Goal: Connect with others

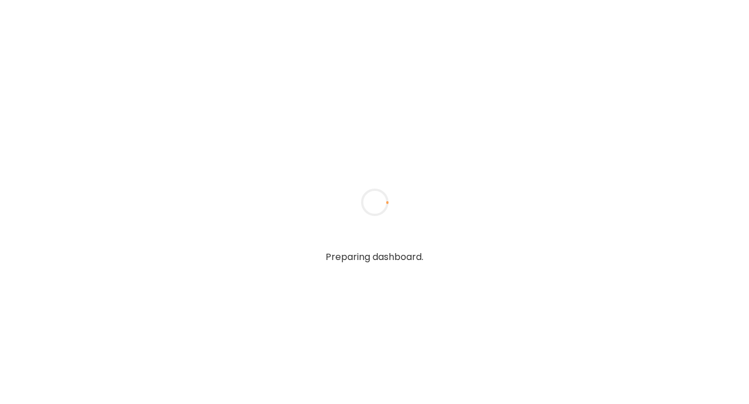
type textarea "**********"
type input "**********"
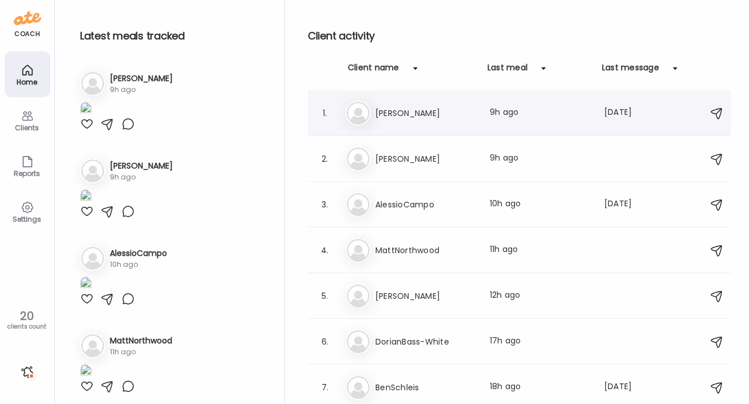
click at [399, 113] on h3 "[PERSON_NAME]" at bounding box center [425, 113] width 101 height 14
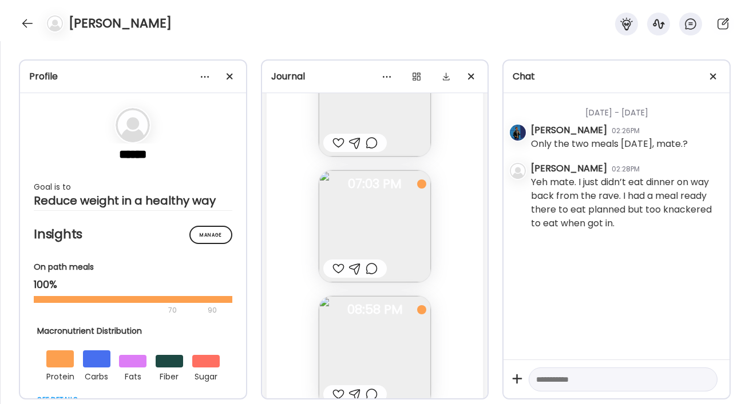
scroll to position [40324, 0]
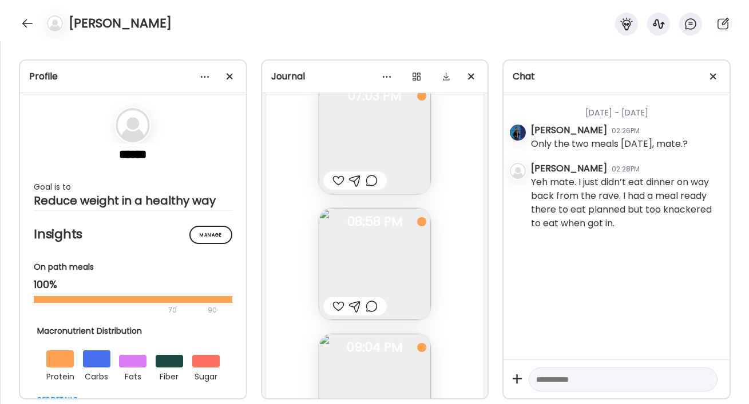
click at [371, 244] on img at bounding box center [375, 264] width 112 height 112
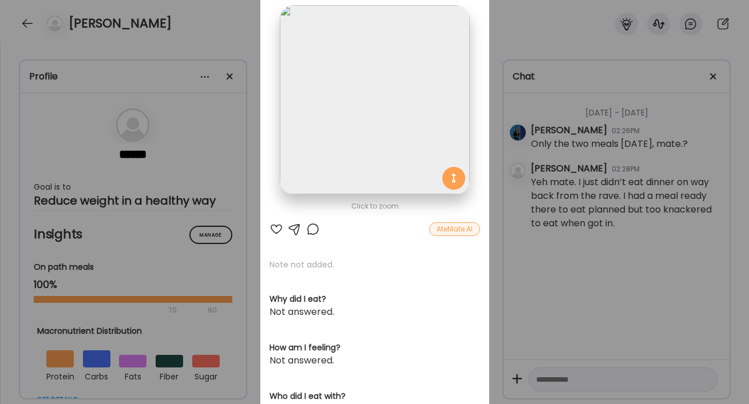
scroll to position [47, 0]
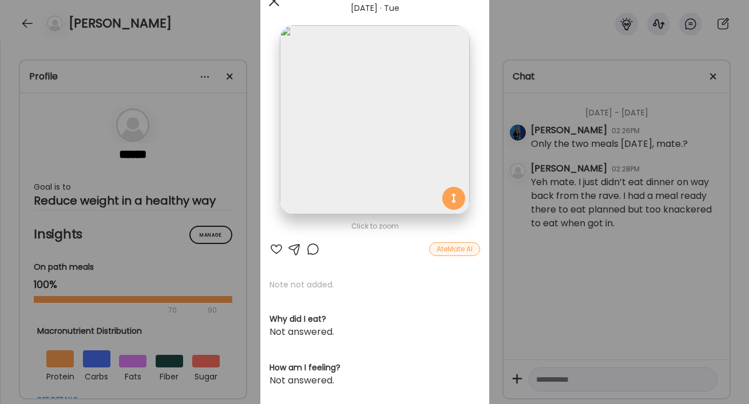
click at [270, 3] on span at bounding box center [273, 1] width 10 height 10
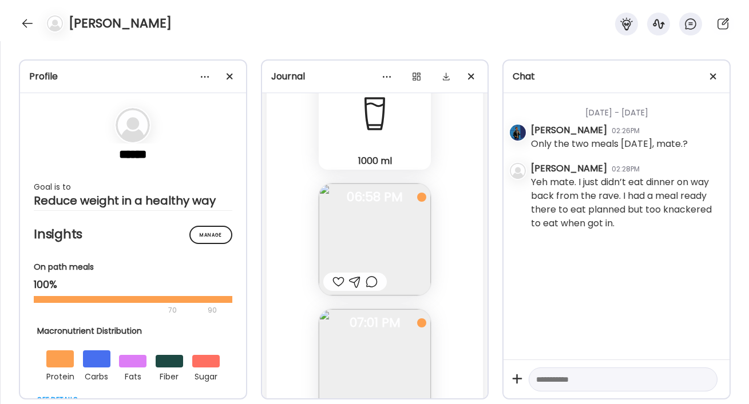
scroll to position [38497, 0]
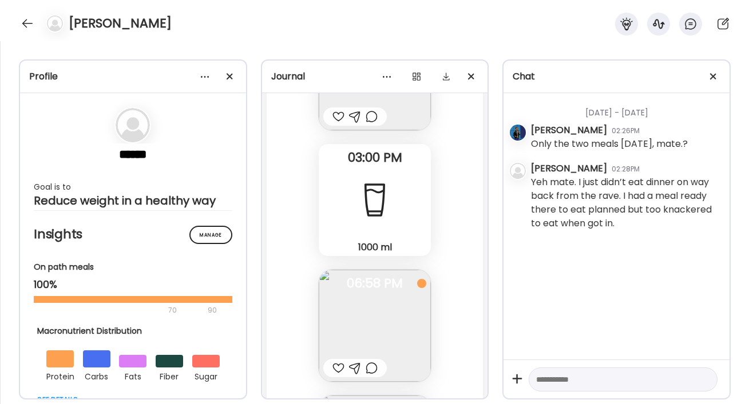
click at [337, 369] on div at bounding box center [338, 368] width 12 height 14
click at [23, 19] on div at bounding box center [27, 23] width 18 height 18
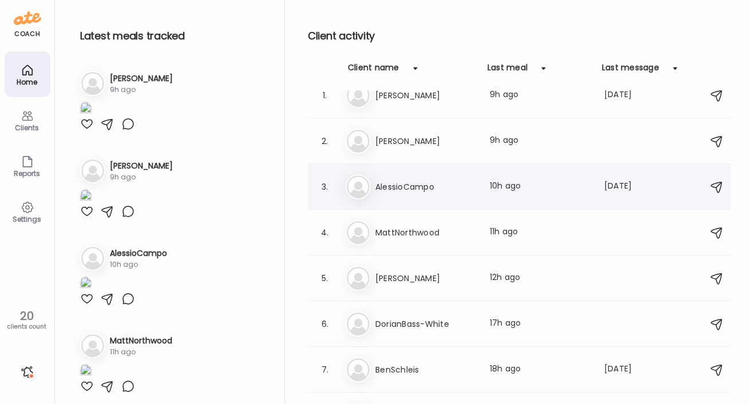
scroll to position [80, 0]
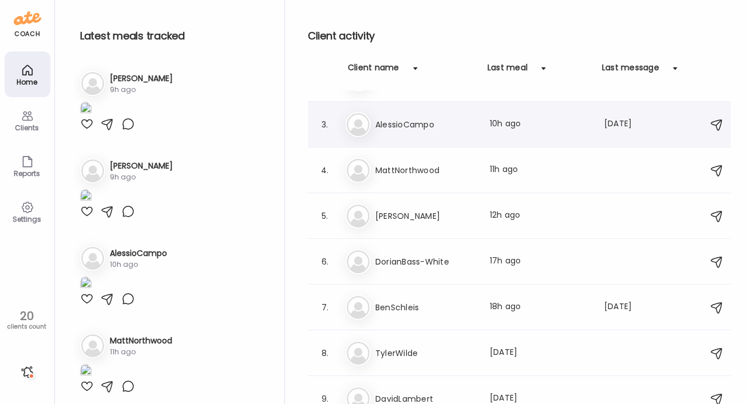
click at [420, 186] on div "4. Ma MattNorthwood Last meal: 11h ago" at bounding box center [519, 171] width 423 height 46
click at [390, 221] on h3 "[PERSON_NAME]" at bounding box center [425, 216] width 101 height 14
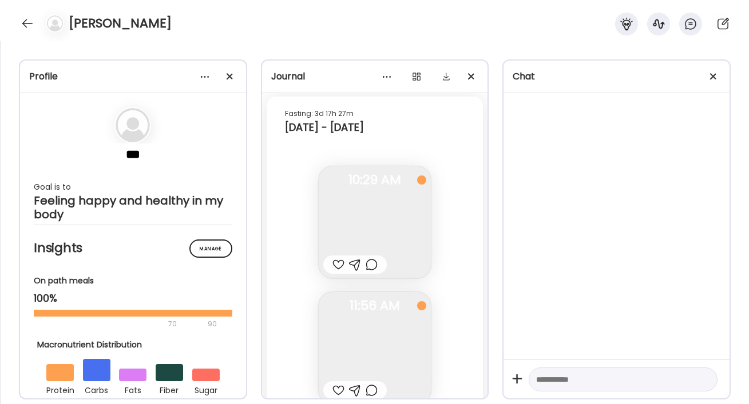
scroll to position [4695, 0]
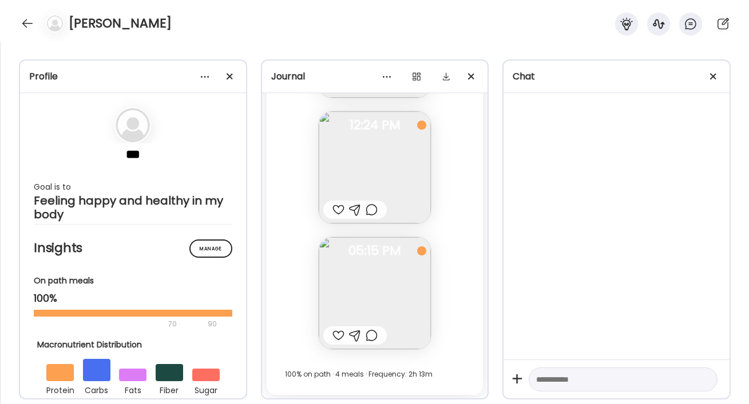
click at [333, 337] on div at bounding box center [338, 336] width 12 height 14
click at [22, 19] on div at bounding box center [27, 23] width 18 height 18
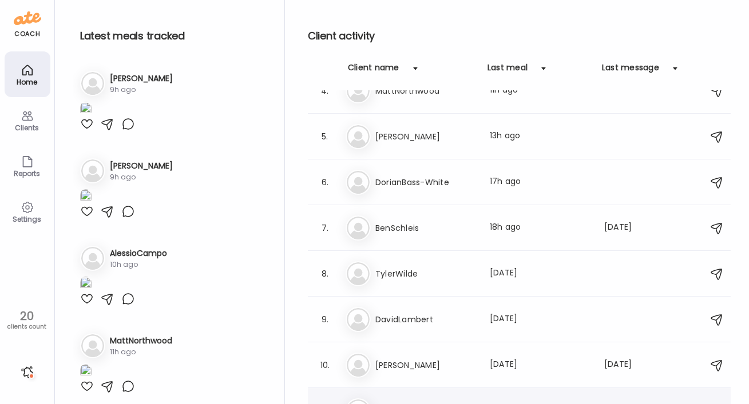
scroll to position [136, 0]
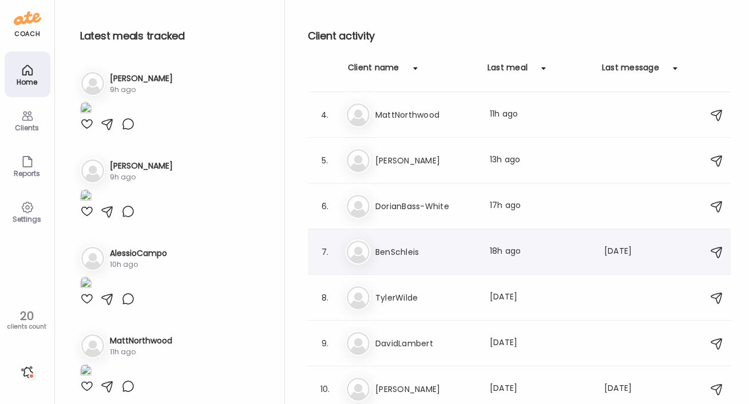
click at [399, 255] on h3 "BenSchleis" at bounding box center [425, 252] width 101 height 14
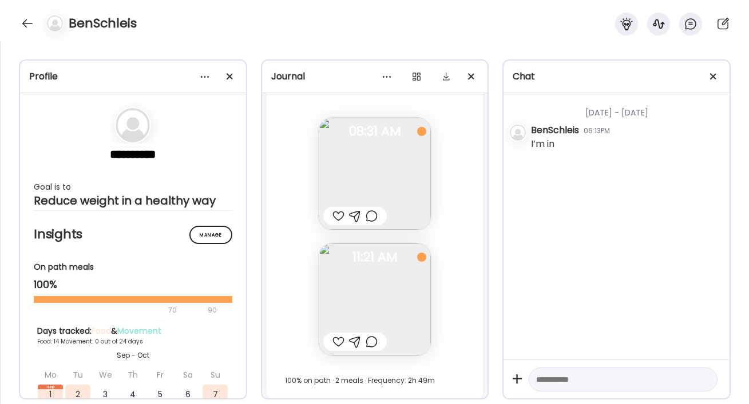
scroll to position [6338, 0]
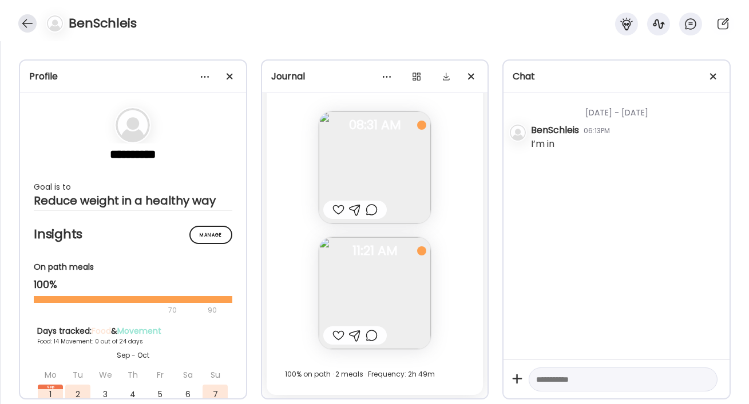
click at [25, 25] on div at bounding box center [27, 23] width 18 height 18
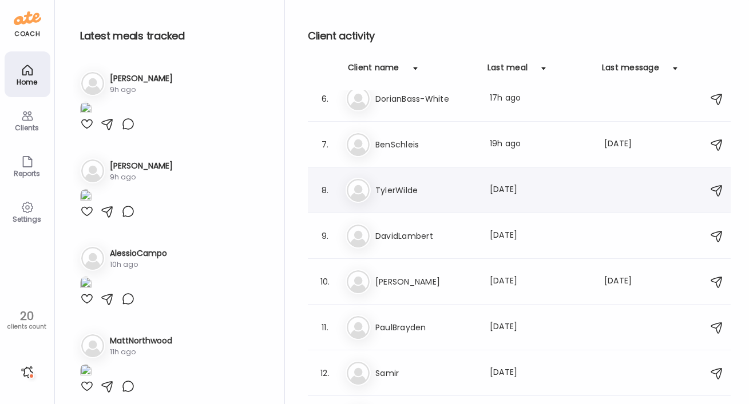
scroll to position [244, 0]
click at [387, 372] on h3 "Samir" at bounding box center [425, 373] width 101 height 14
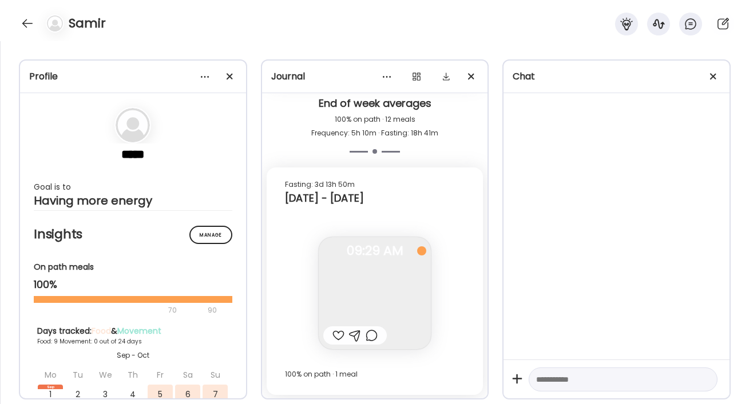
scroll to position [5039, 0]
click at [30, 25] on div at bounding box center [27, 23] width 18 height 18
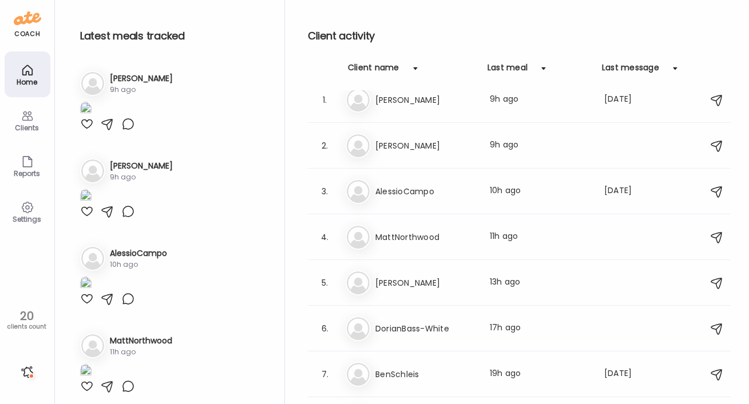
scroll to position [0, 0]
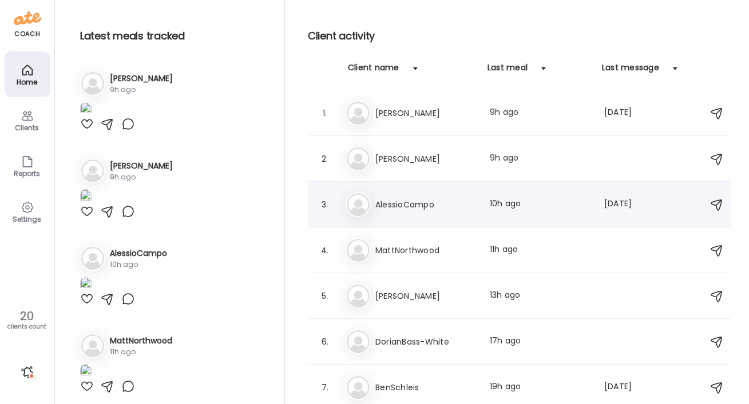
click at [402, 201] on h3 "AlessioCampo" at bounding box center [425, 205] width 101 height 14
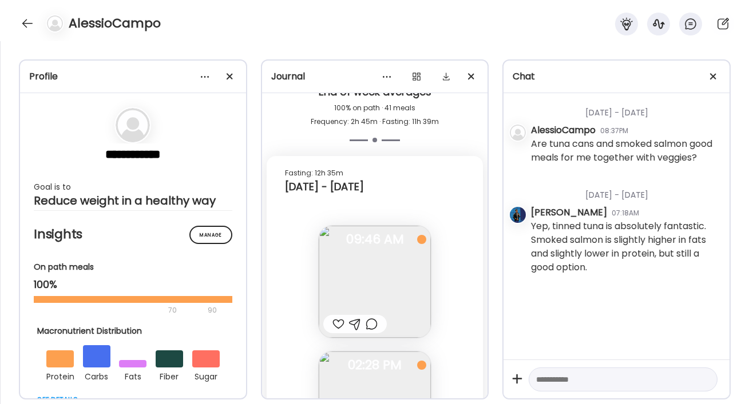
scroll to position [23676, 0]
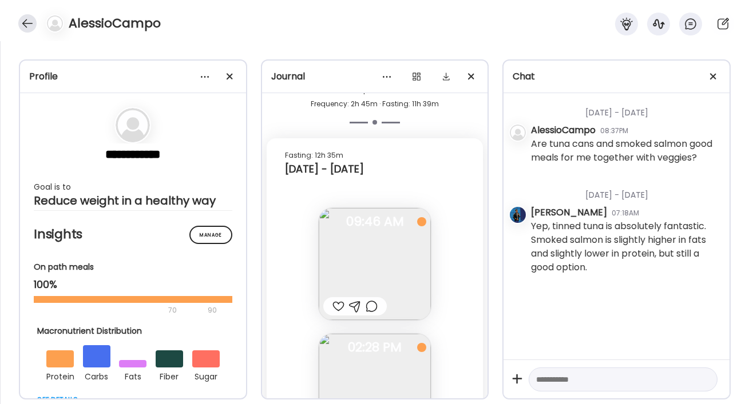
click at [33, 21] on div at bounding box center [27, 23] width 18 height 18
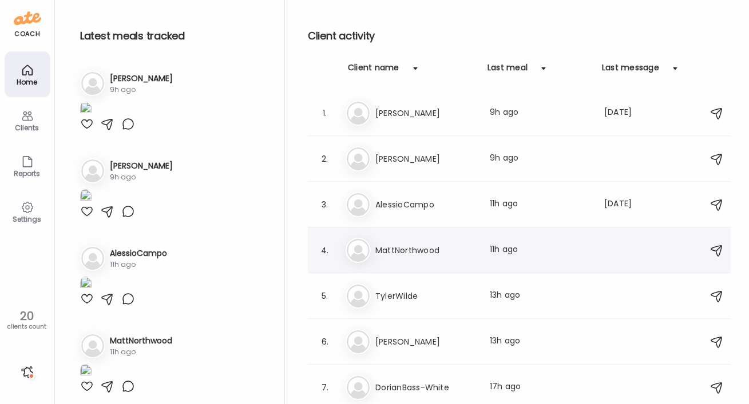
click at [433, 248] on h3 "MattNorthwood" at bounding box center [425, 251] width 101 height 14
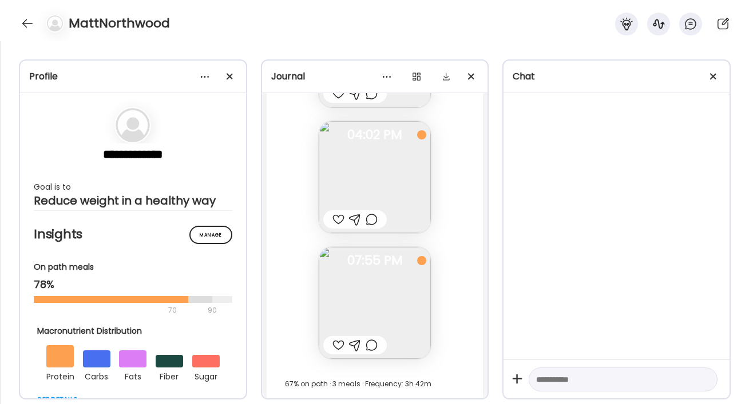
scroll to position [10653, 0]
